Goal: Navigation & Orientation: Find specific page/section

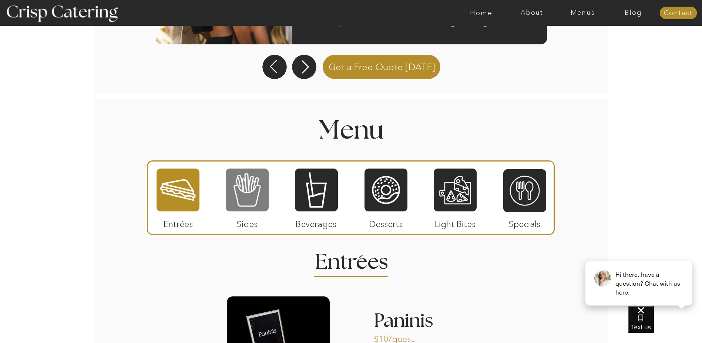
click at [262, 191] on div at bounding box center [247, 190] width 43 height 44
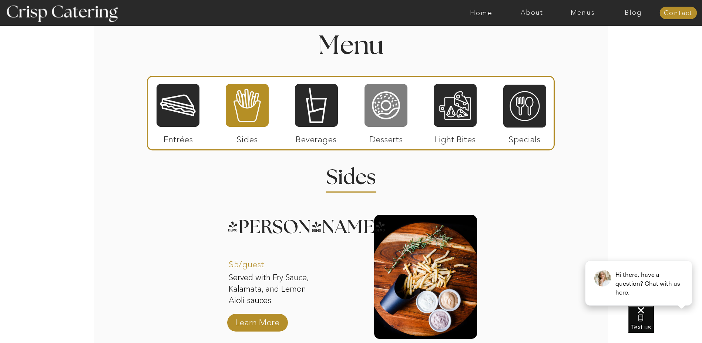
scroll to position [841, 0]
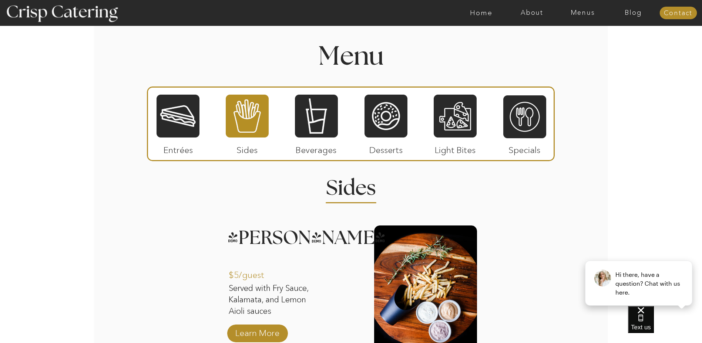
drag, startPoint x: 385, startPoint y: 118, endPoint x: 385, endPoint y: 121, distance: 3.7
click at [385, 118] on div at bounding box center [386, 116] width 43 height 44
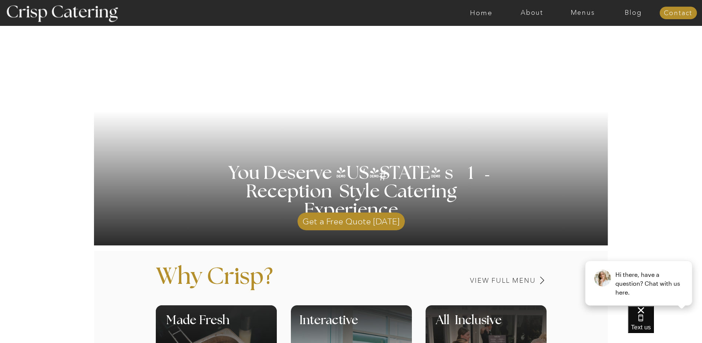
scroll to position [0, 0]
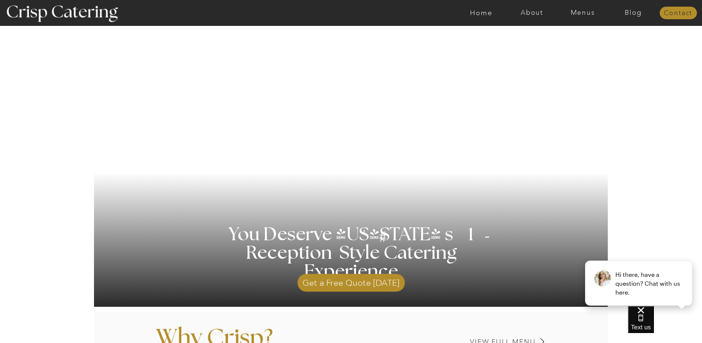
click at [682, 10] on nav "Contact" at bounding box center [678, 13] width 37 height 7
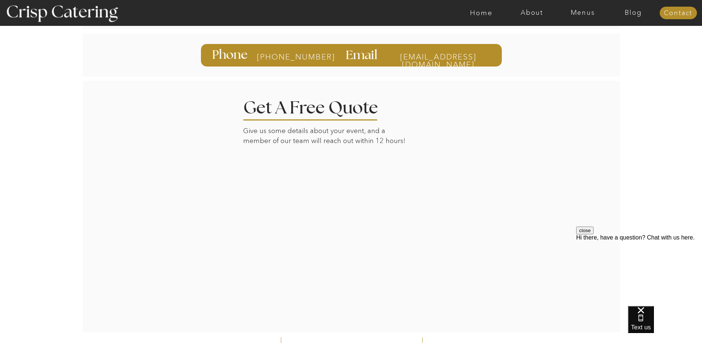
scroll to position [148, 0]
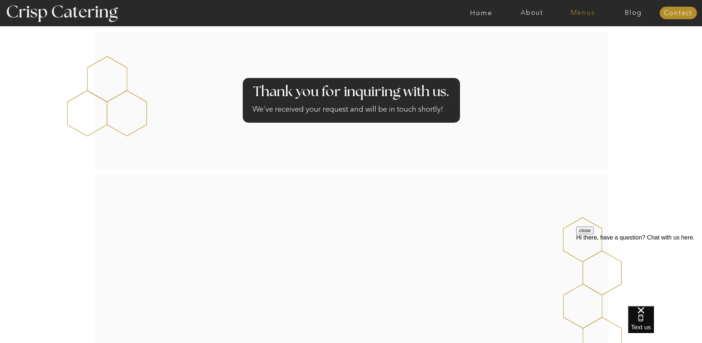
click at [588, 13] on nav "Menus" at bounding box center [582, 12] width 51 height 7
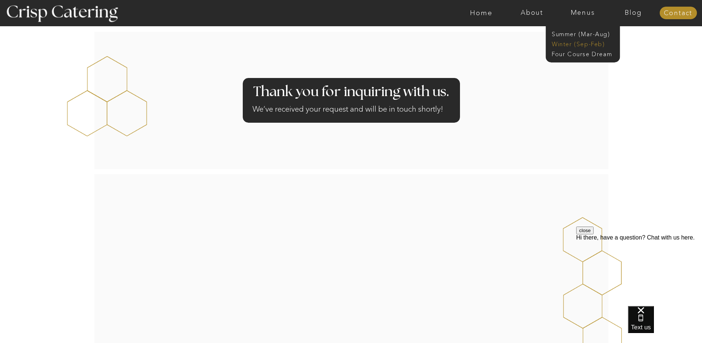
click at [591, 44] on nav "Winter (Sep-Feb)" at bounding box center [582, 43] width 61 height 7
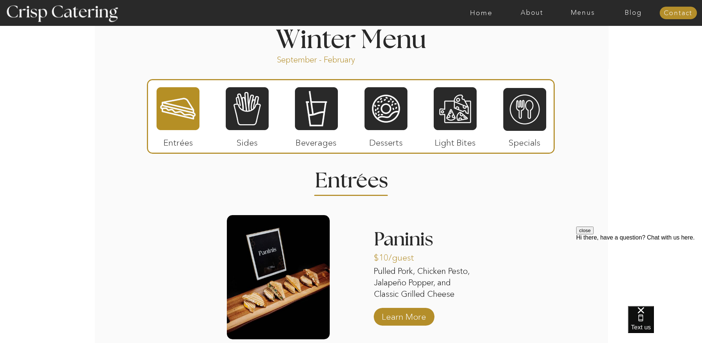
scroll to position [814, 0]
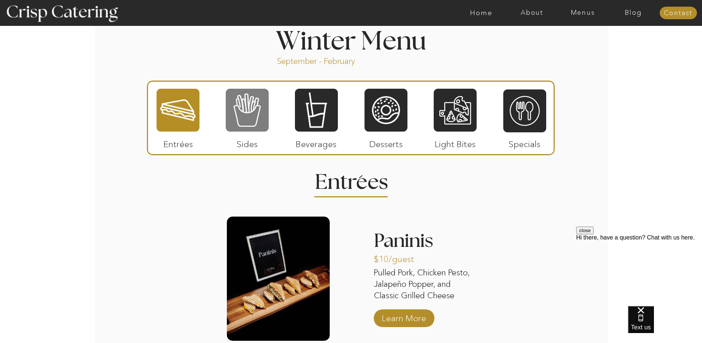
click at [262, 118] on div at bounding box center [247, 110] width 43 height 44
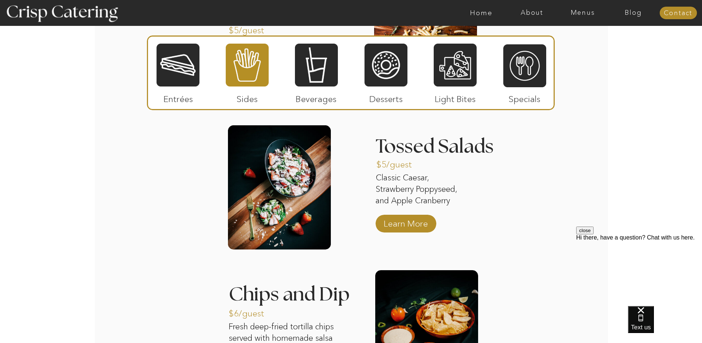
scroll to position [1036, 0]
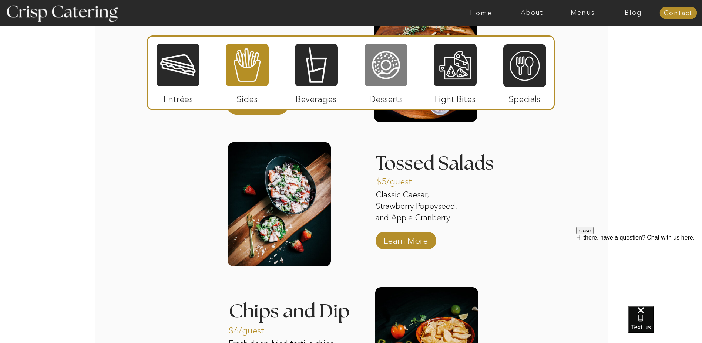
click at [380, 66] on div at bounding box center [386, 65] width 43 height 44
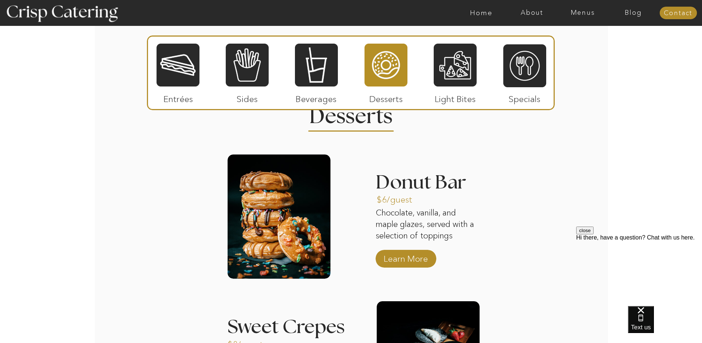
scroll to position [925, 0]
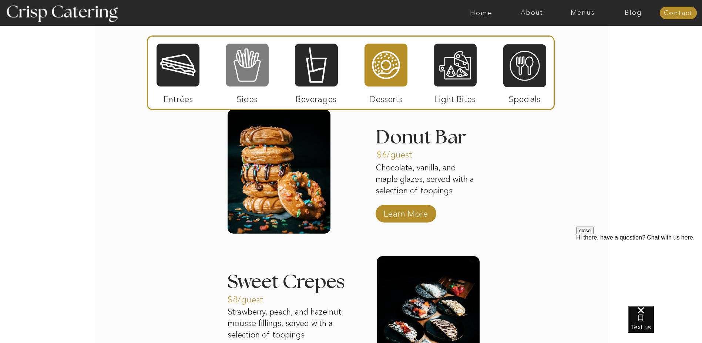
click at [238, 73] on div at bounding box center [247, 65] width 43 height 44
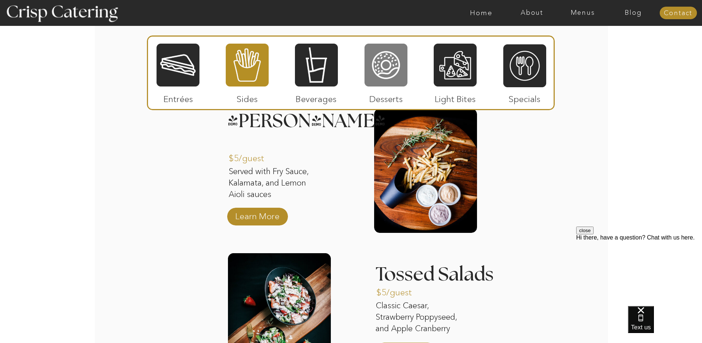
click at [389, 66] on div at bounding box center [386, 65] width 43 height 44
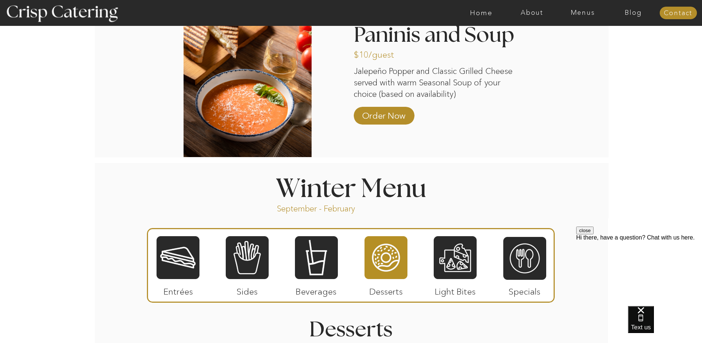
scroll to position [666, 0]
